Goal: Task Accomplishment & Management: Complete application form

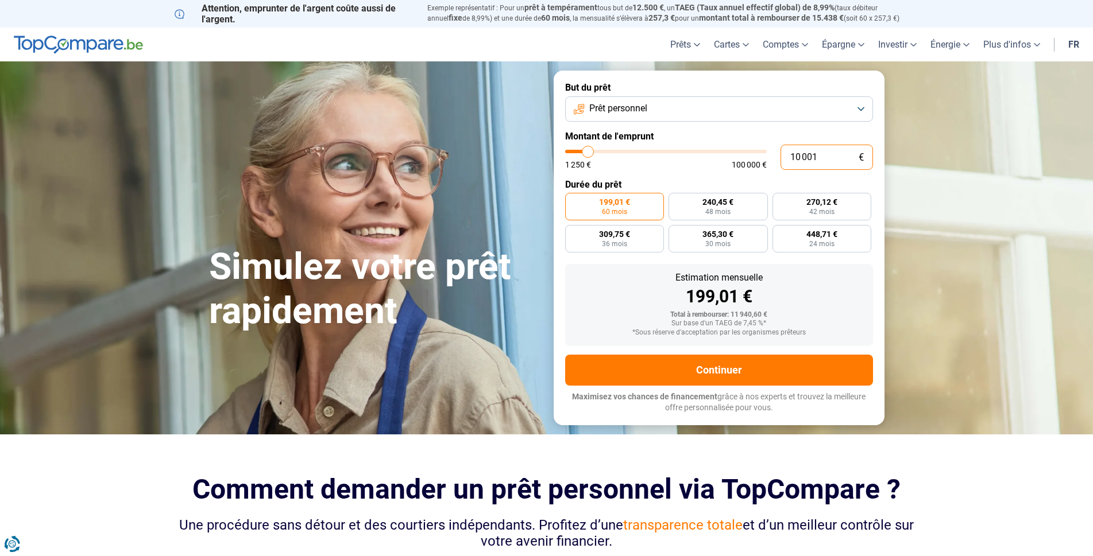
drag, startPoint x: 829, startPoint y: 157, endPoint x: 752, endPoint y: 158, distance: 76.4
click at [752, 158] on div "10 001 € 1 250 € 100 000 €" at bounding box center [719, 157] width 308 height 25
type input "9"
type input "1250"
type input "90"
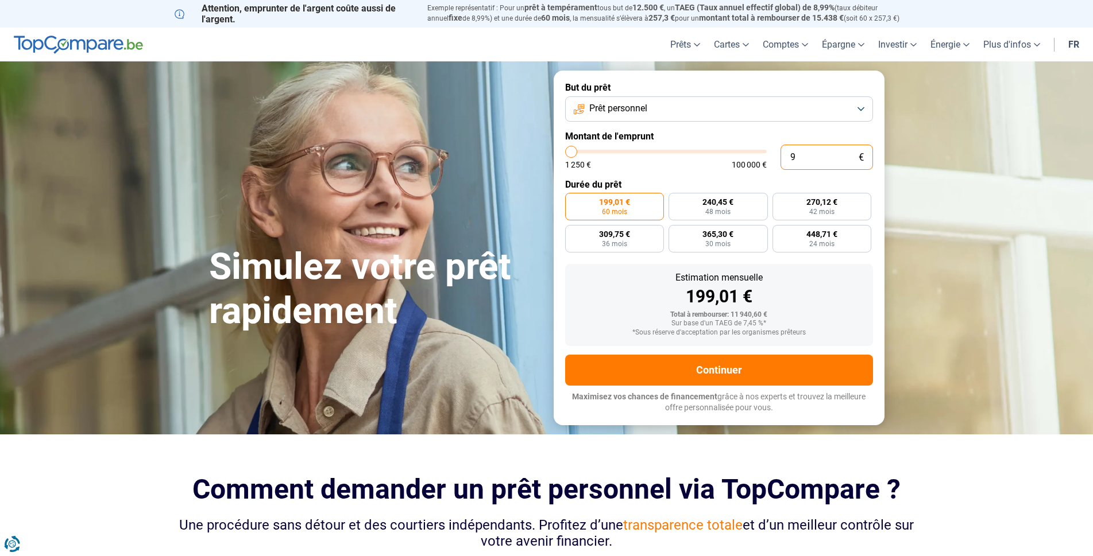
type input "1250"
type input "900"
type input "1250"
type input "9 000"
type input "9000"
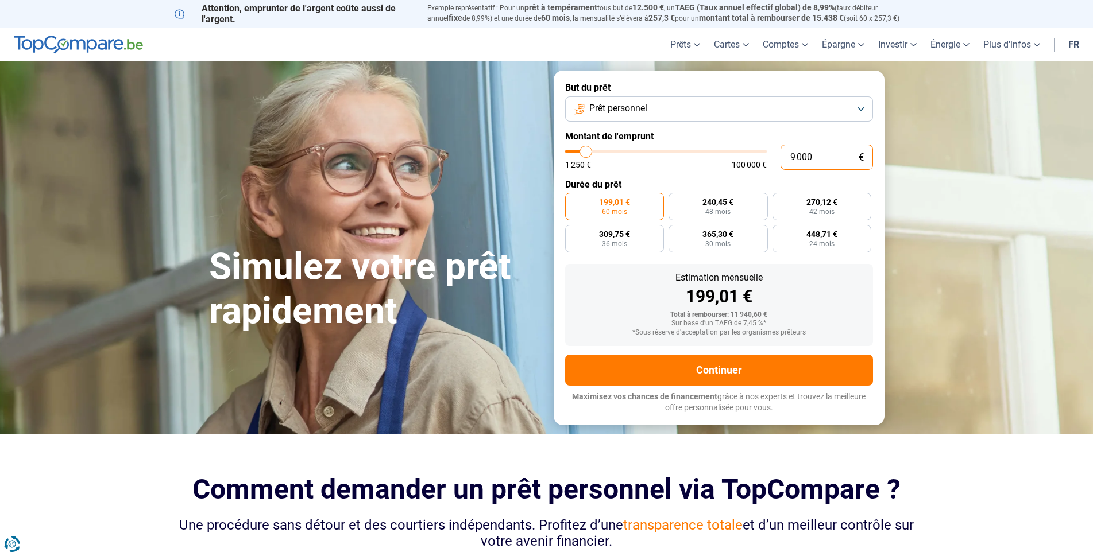
radio input "true"
type input "900"
type input "1250"
type input "90"
type input "1250"
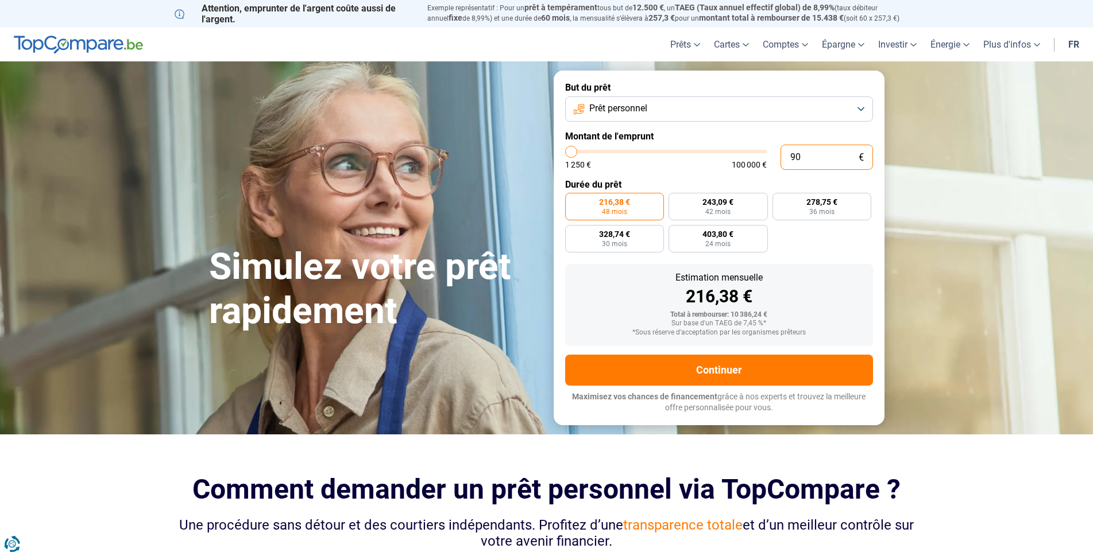
type input "9"
type input "1250"
type input "0"
type input "1250"
type input "8"
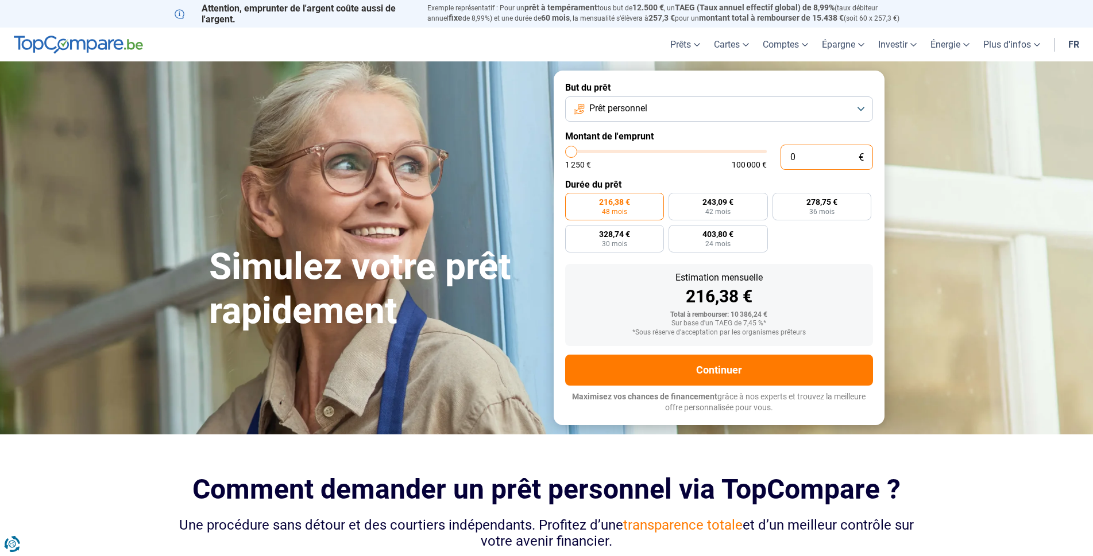
type input "1250"
type input "88"
type input "1250"
type input "880"
type input "1250"
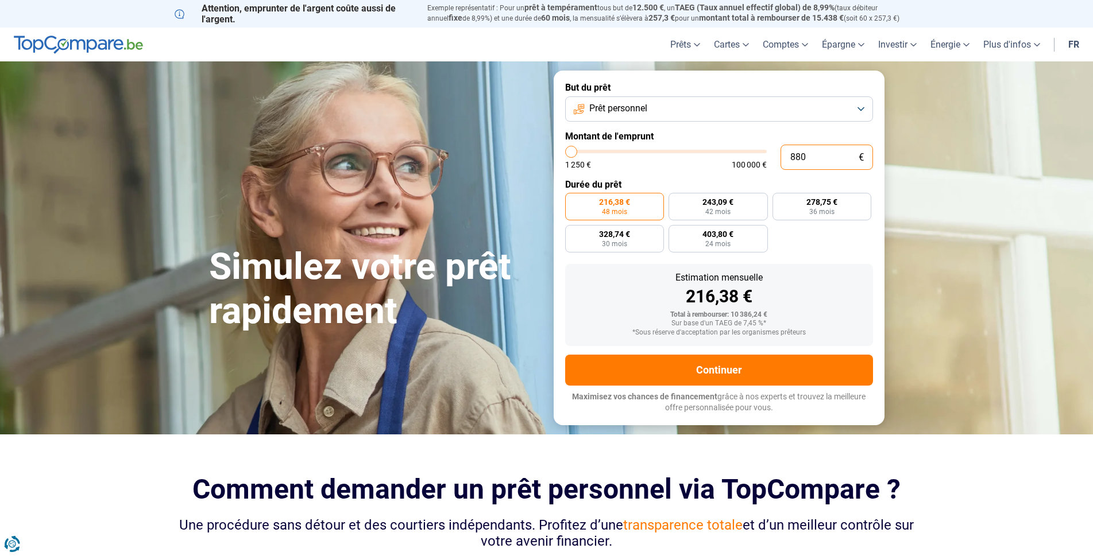
type input "8 800"
type input "8750"
type input "8 800"
type input "8750"
type input "880"
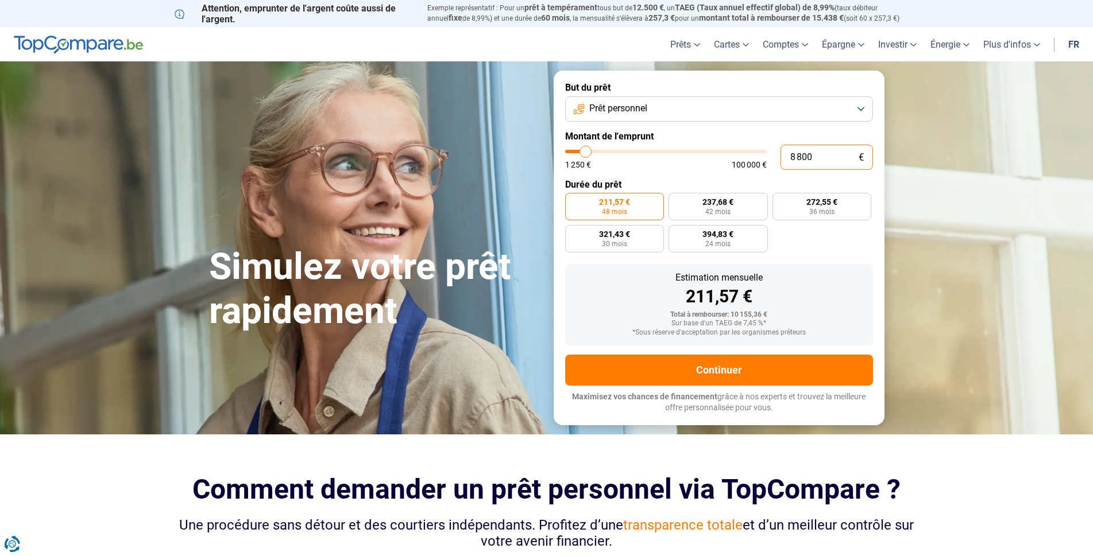
type input "1250"
type input "88"
type input "1250"
type input "8"
type input "1250"
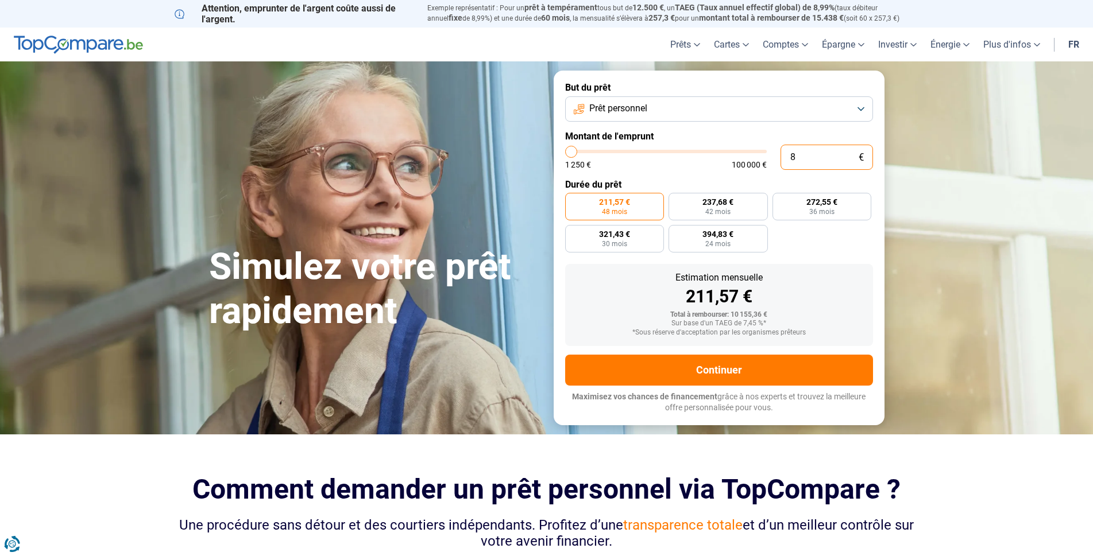
type input "85"
type input "1250"
type input "850"
type input "1250"
type input "8 500"
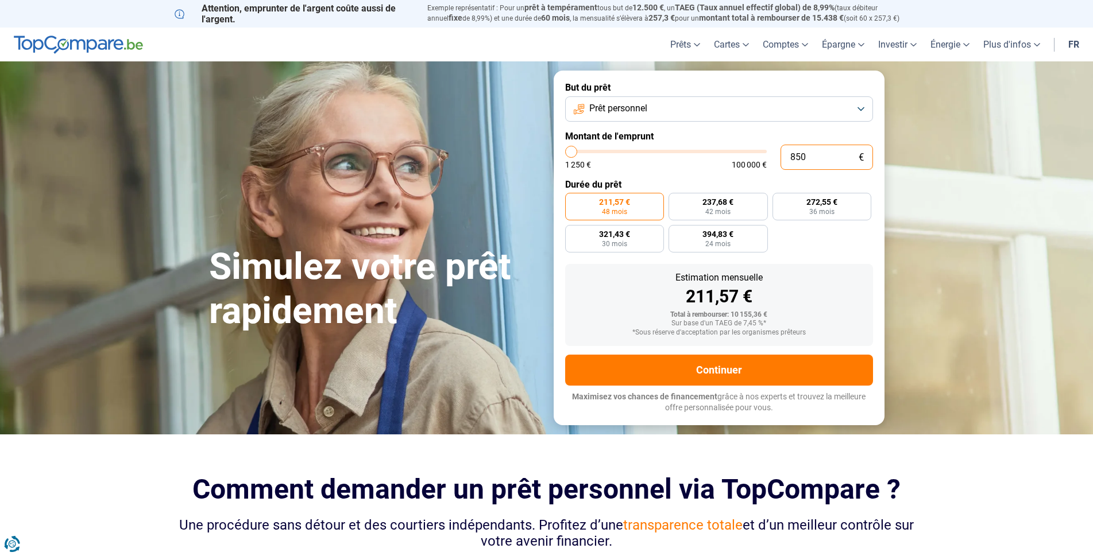
type input "8500"
type input "850"
type input "1250"
type input "85"
type input "1250"
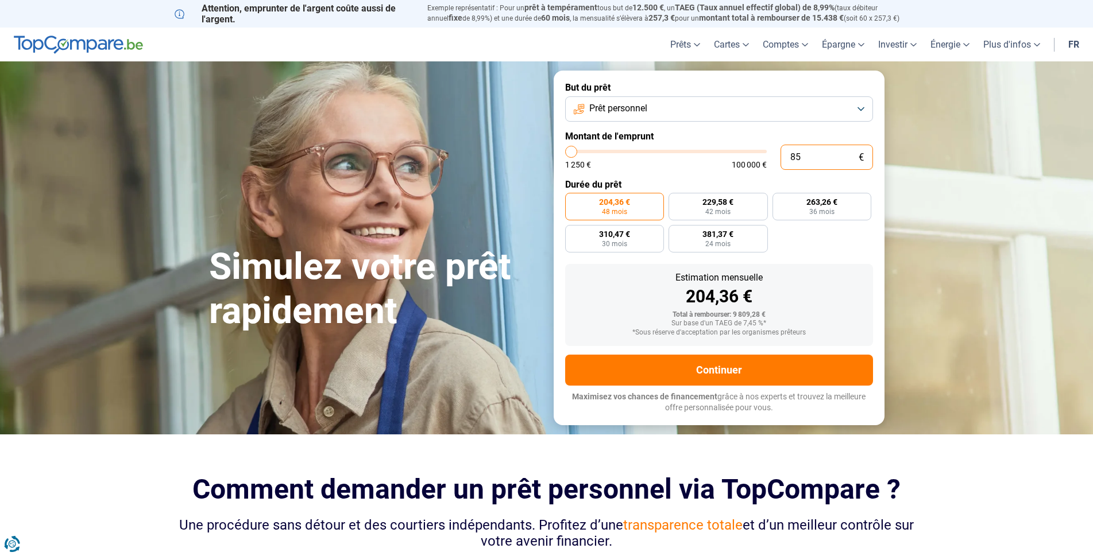
type input "8"
type input "1250"
type input "80"
type input "1250"
type input "800"
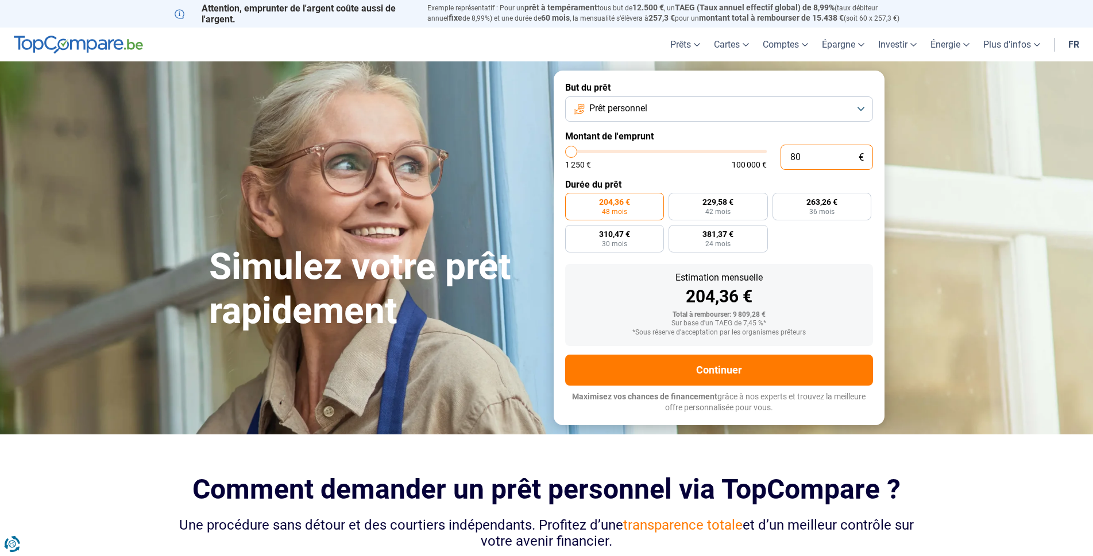
type input "1250"
type input "8 000"
type input "8000"
type input "800"
type input "1250"
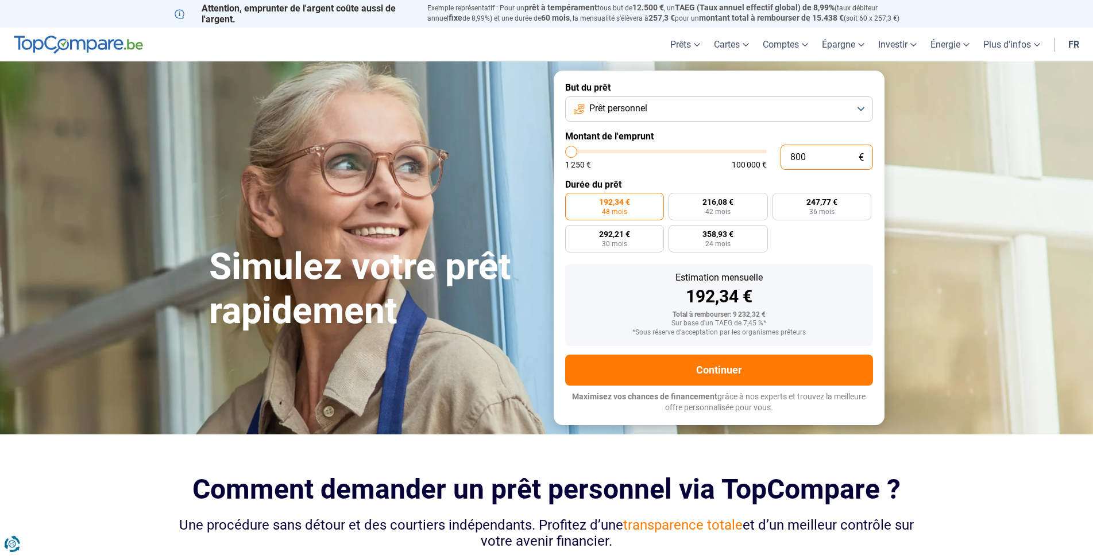
type input "80"
type input "1250"
type input "8"
type input "1250"
type input "0"
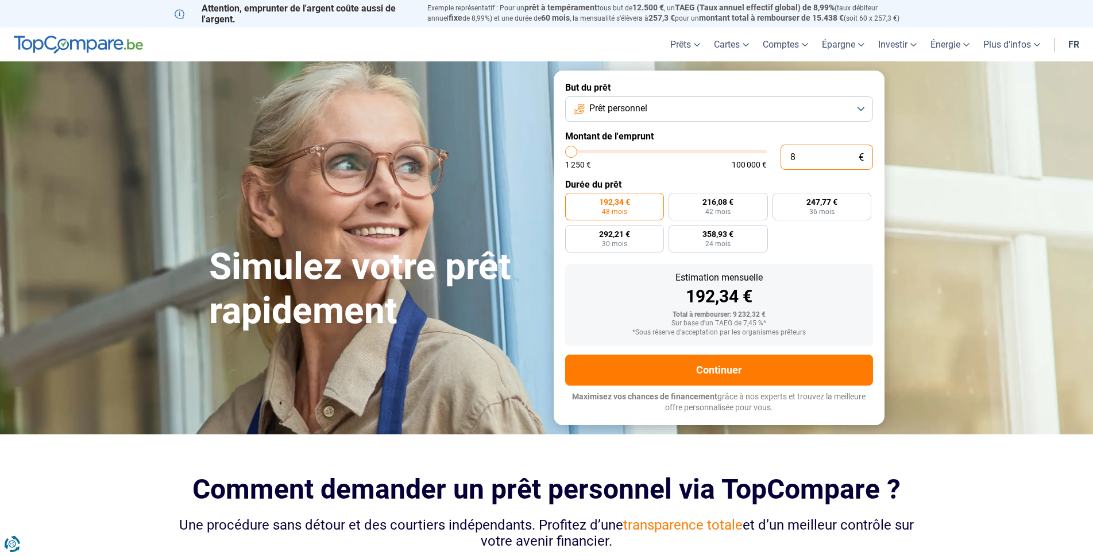
type input "1250"
type input "8"
type input "1250"
type input "80"
type input "1250"
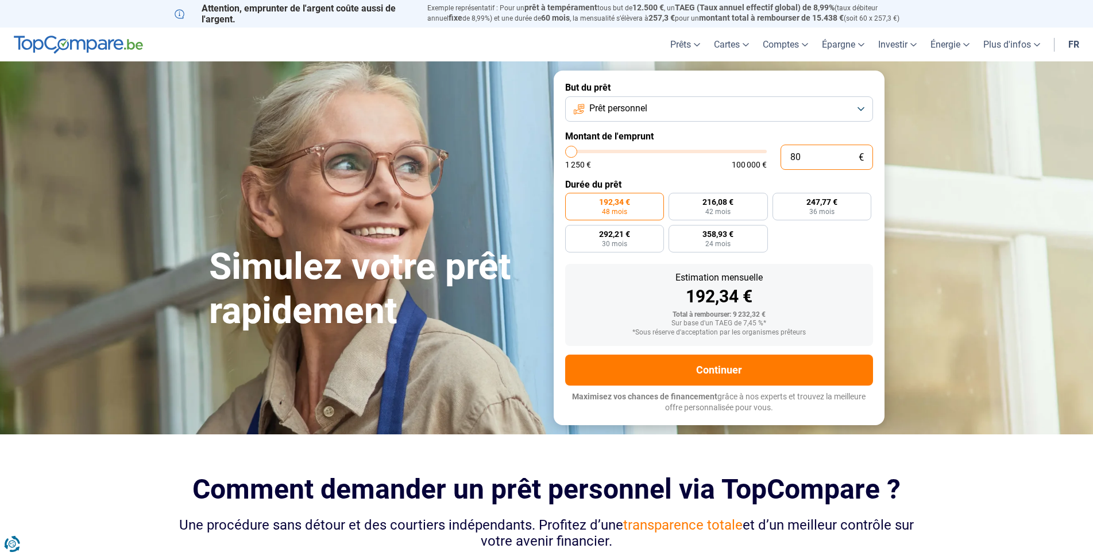
type input "800"
type input "1250"
type input "8 000"
type input "8000"
click at [822, 161] on input "8 000" at bounding box center [826, 157] width 92 height 25
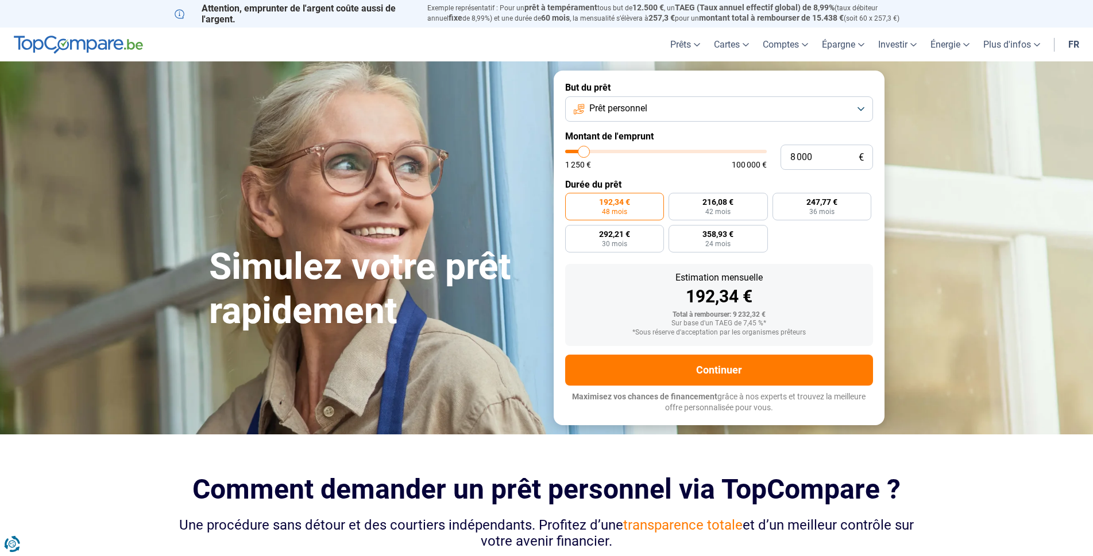
click at [836, 251] on div "192,34 € 48 mois 216,08 € 42 mois 247,77 € 36 mois 292,21 € 30 mois 358,93 € 24…" at bounding box center [719, 223] width 308 height 60
